Goal: Find specific page/section: Find specific page/section

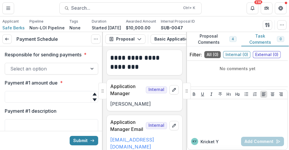
scroll to position [0, 0]
click at [131, 37] on button "Proposal" at bounding box center [125, 38] width 40 height 9
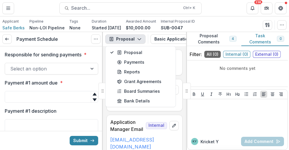
click at [131, 37] on button "Proposal" at bounding box center [125, 38] width 40 height 9
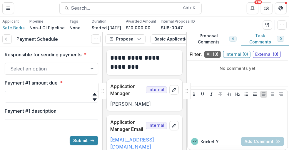
click at [11, 28] on span "Safe Berks" at bounding box center [13, 28] width 22 height 6
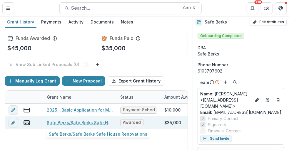
click at [77, 120] on link "Safe Berks/Safe Berks Safe House Renovations" at bounding box center [80, 123] width 66 height 6
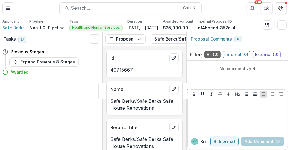
scroll to position [0, 0]
click at [16, 27] on span "Safe Berks" at bounding box center [13, 28] width 22 height 6
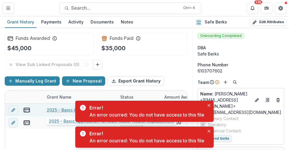
click at [56, 109] on link "2025 - Basic Application for Main Water Heater Replacement" at bounding box center [80, 110] width 66 height 6
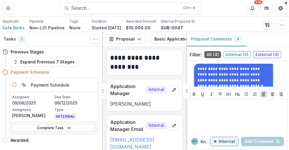
scroll to position [398, 0]
